Goal: Find specific page/section: Find specific page/section

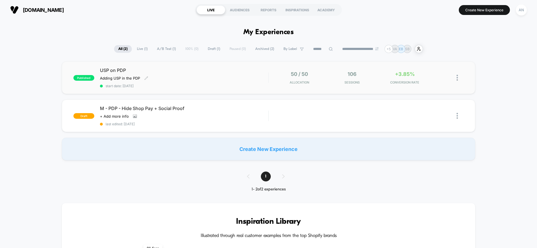
click at [114, 69] on span "USP on PDP" at bounding box center [184, 71] width 169 height 6
